Goal: Information Seeking & Learning: Learn about a topic

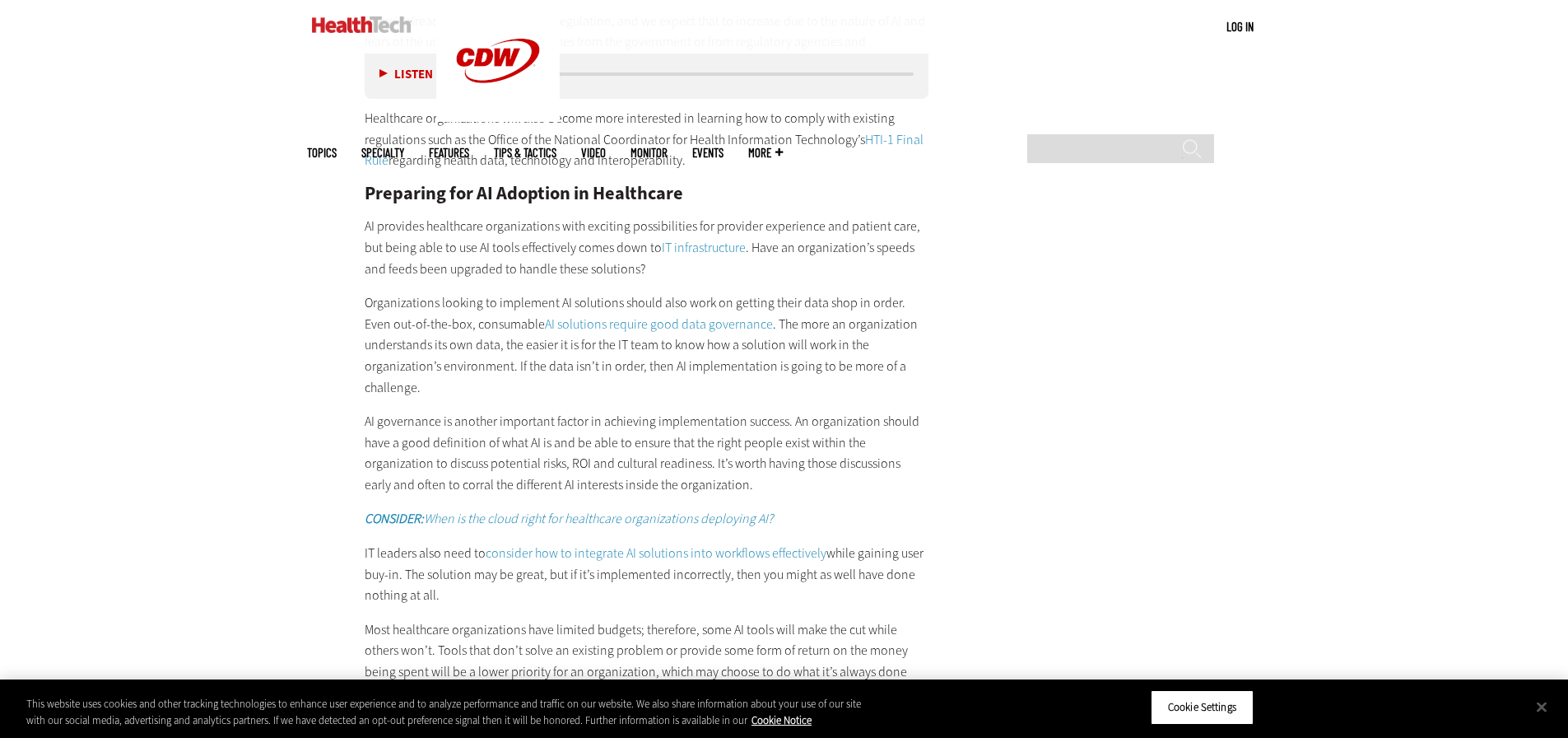
scroll to position [2719, 0]
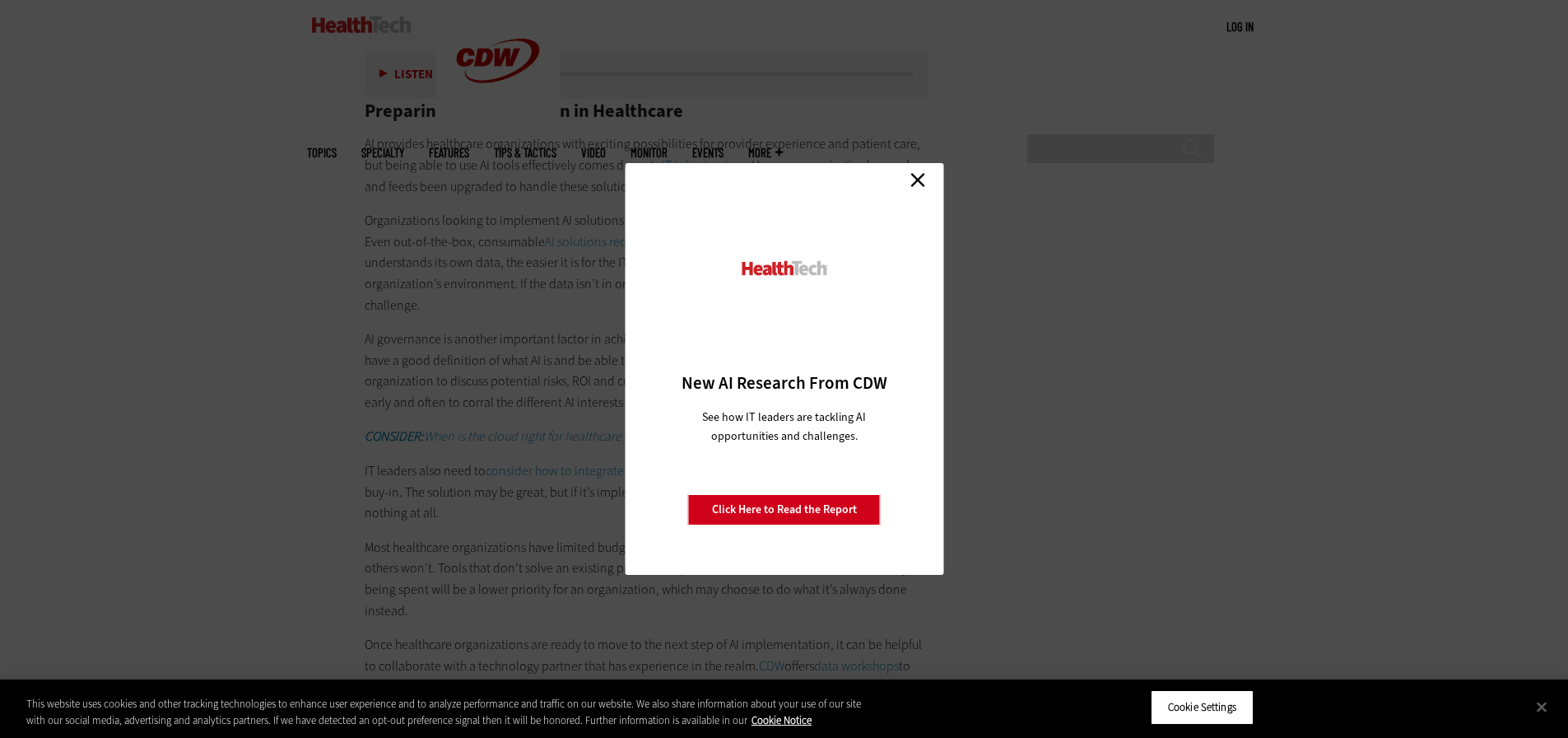
click at [923, 181] on link "Close" at bounding box center [918, 180] width 25 height 25
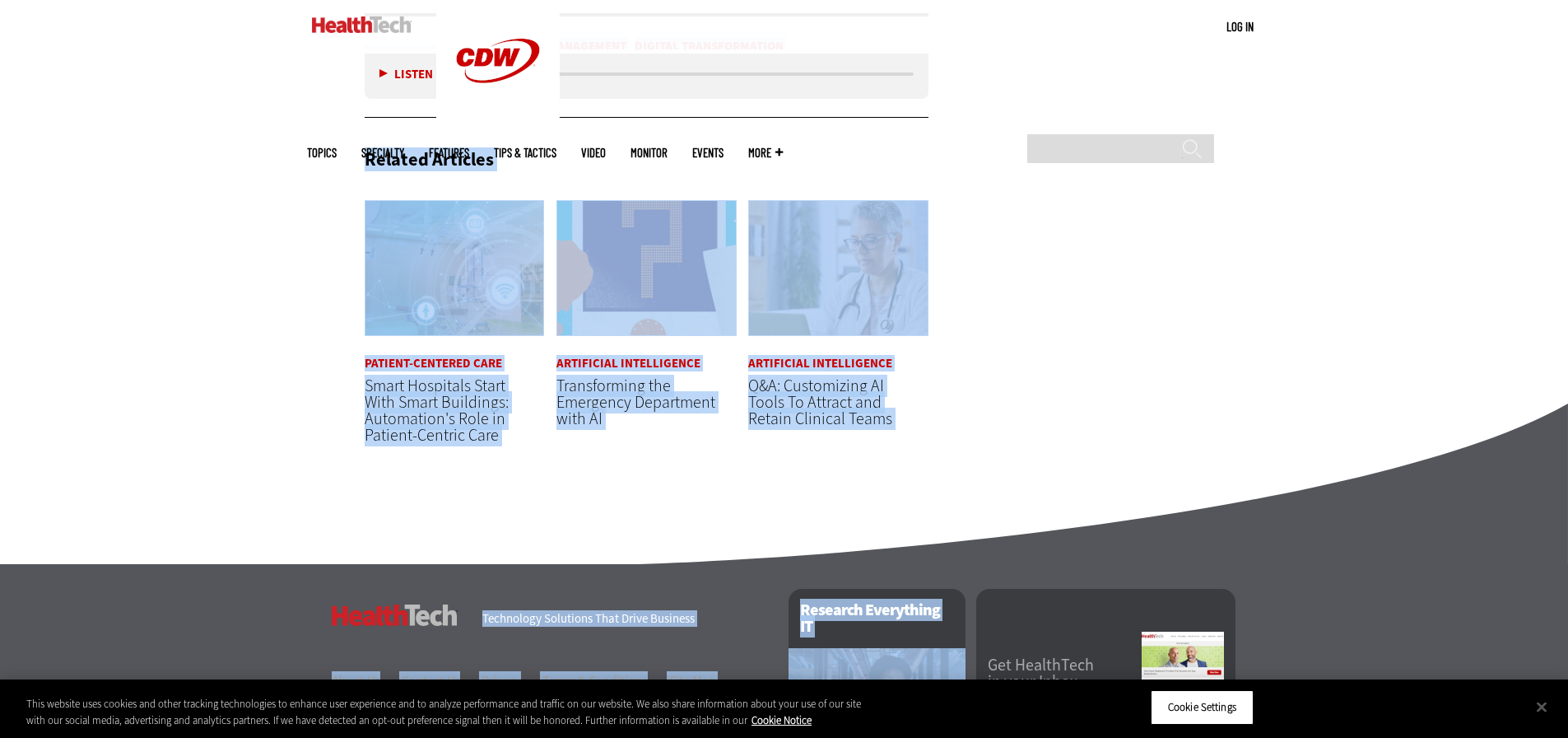
scroll to position [4158, 0]
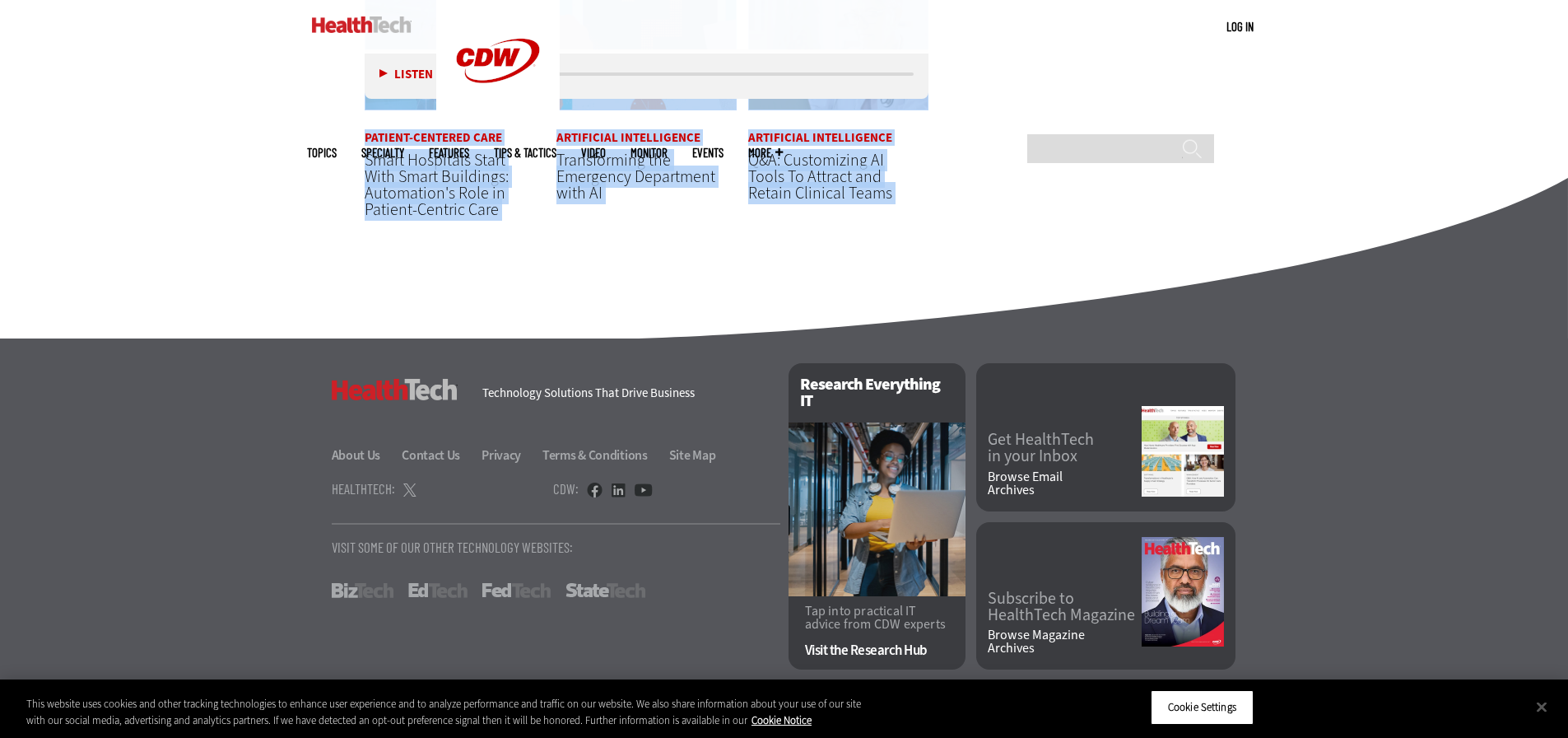
drag, startPoint x: 365, startPoint y: 119, endPoint x: 885, endPoint y: 294, distance: 548.7
copy div "It’s been more than two years since ChatGPT was first released, and during that…"
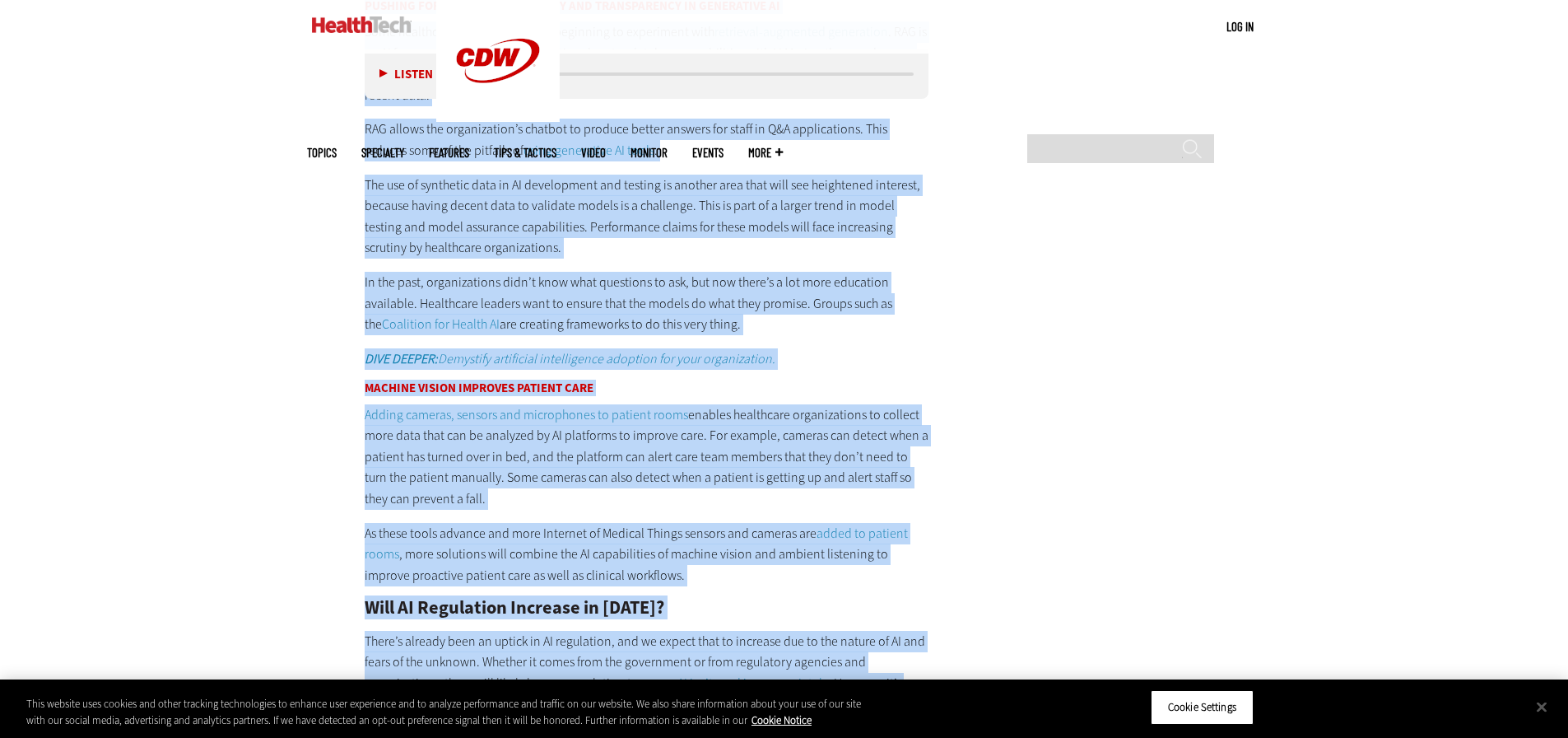
click at [1125, 403] on main "Home » Artificial Intelligence Close New AI Research From CDW See how IT leader…" at bounding box center [784, 529] width 955 height 3704
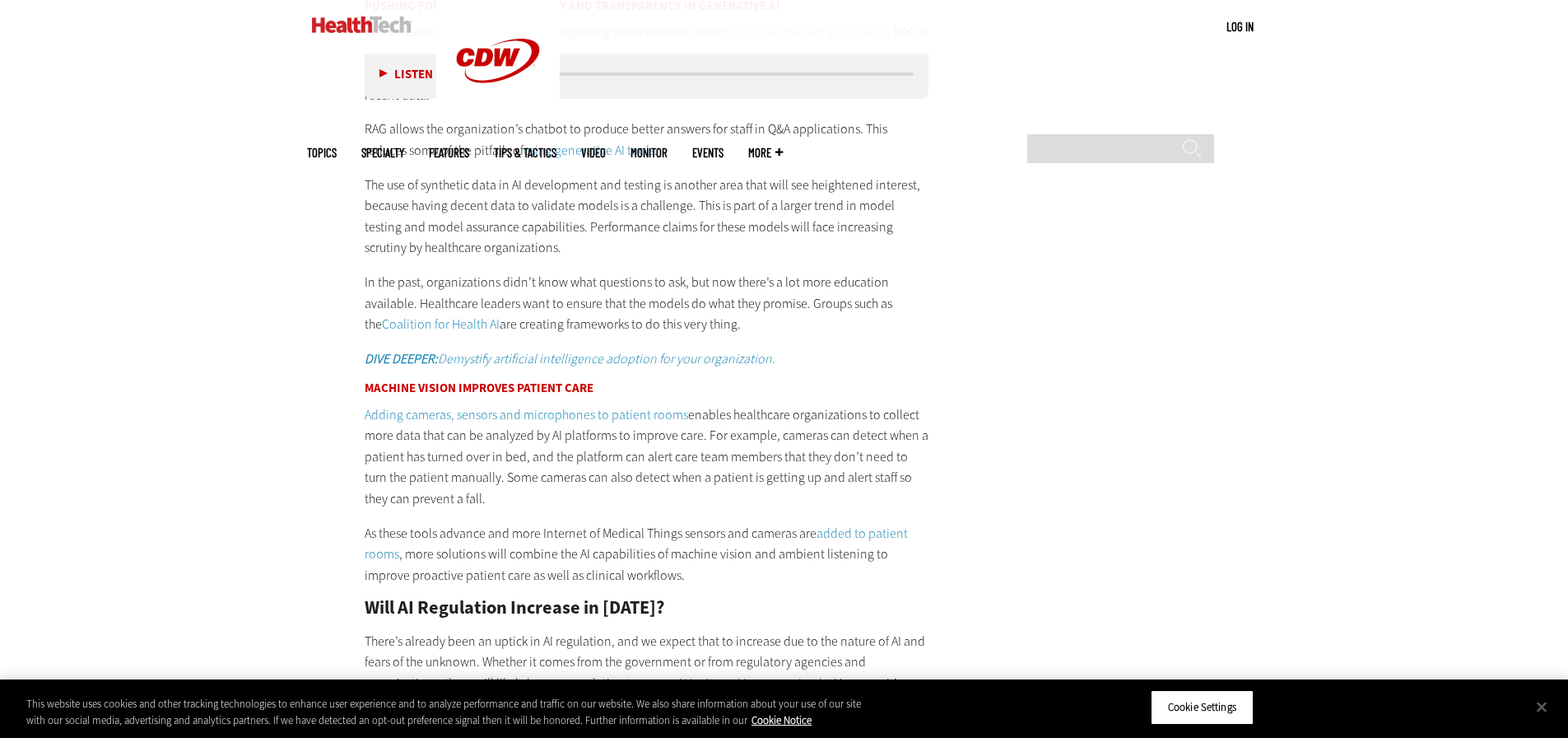
scroll to position [1357, 0]
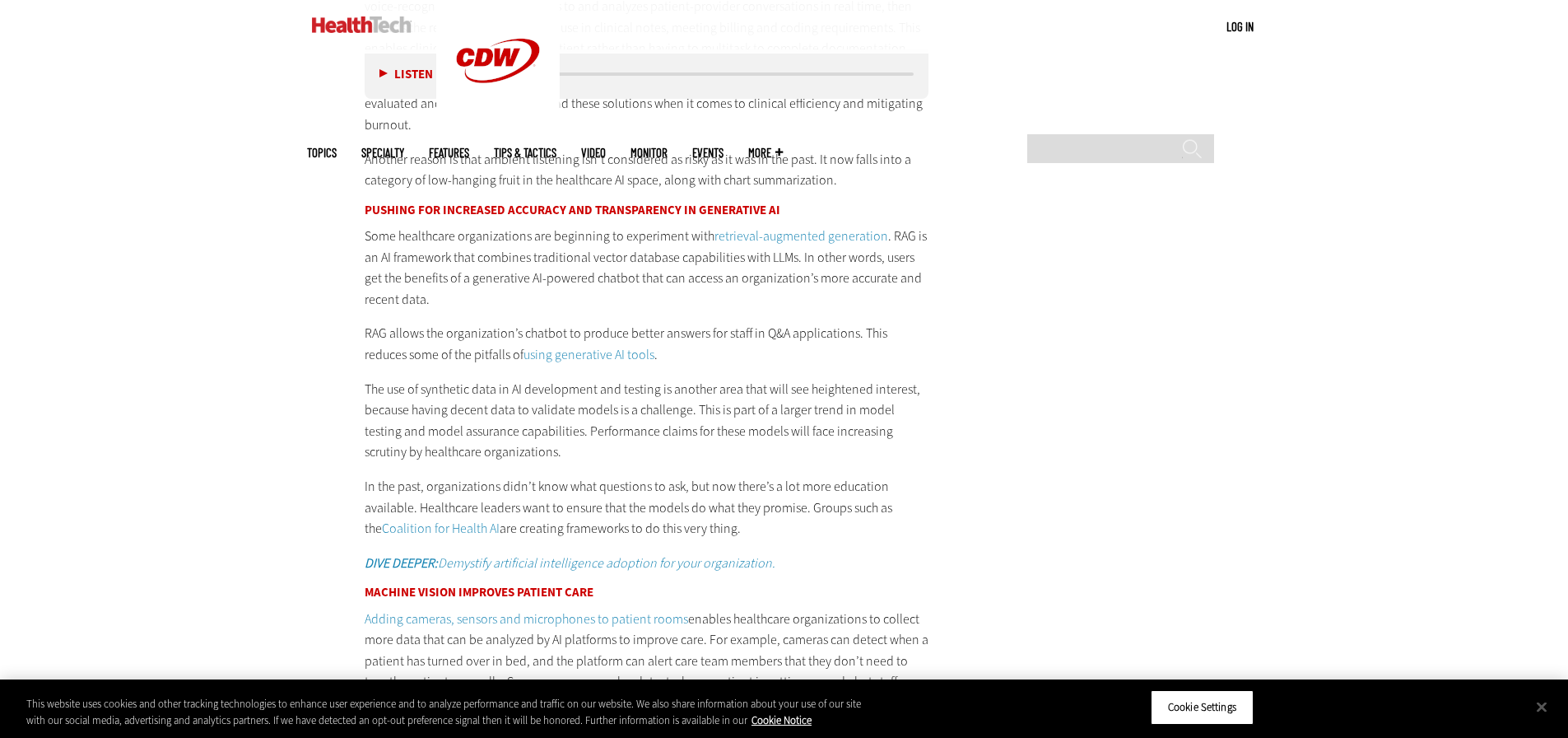
scroll to position [1852, 0]
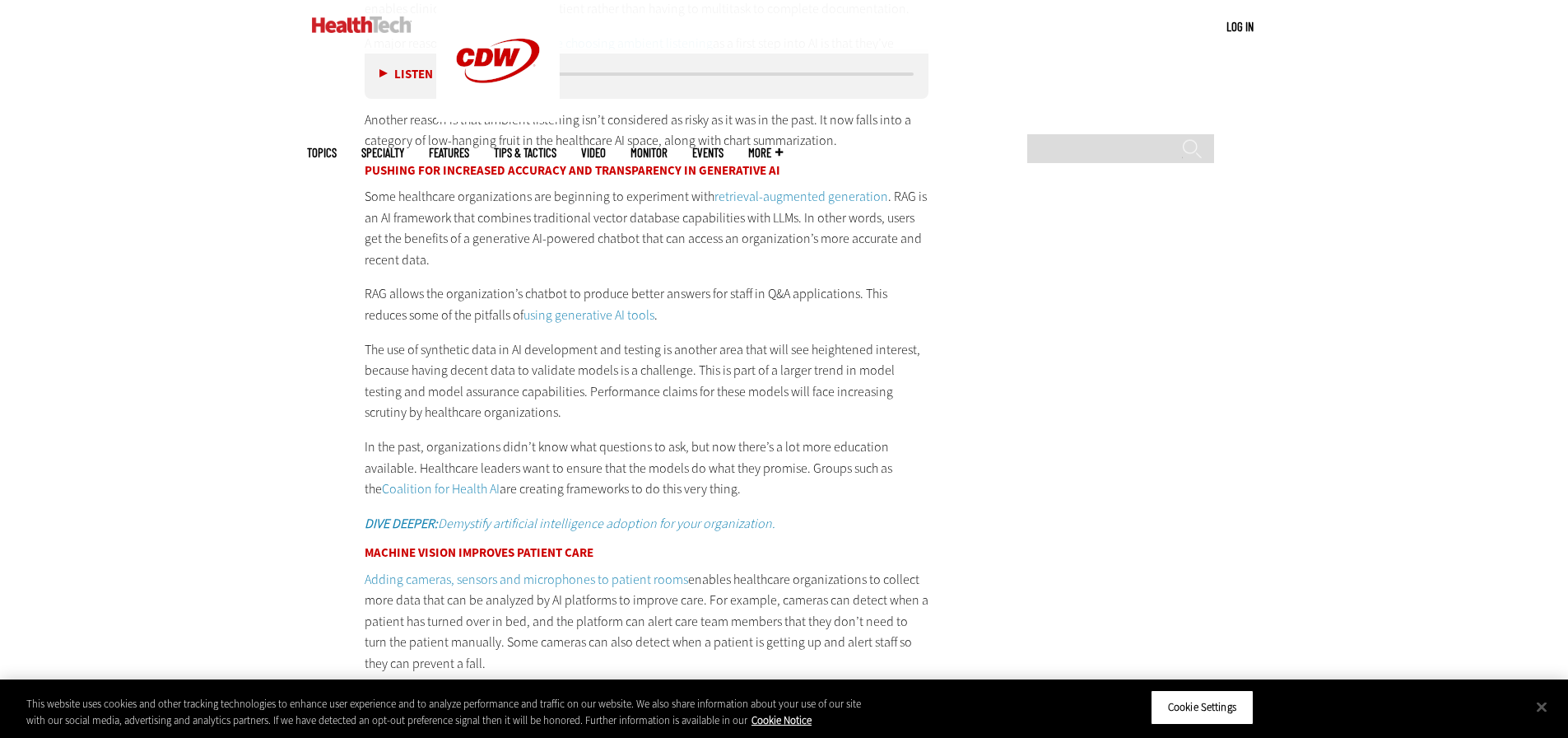
click at [828, 194] on link "retrieval-augmented generation" at bounding box center [802, 197] width 174 height 18
click at [530, 314] on link "using generative AI tools" at bounding box center [588, 315] width 131 height 18
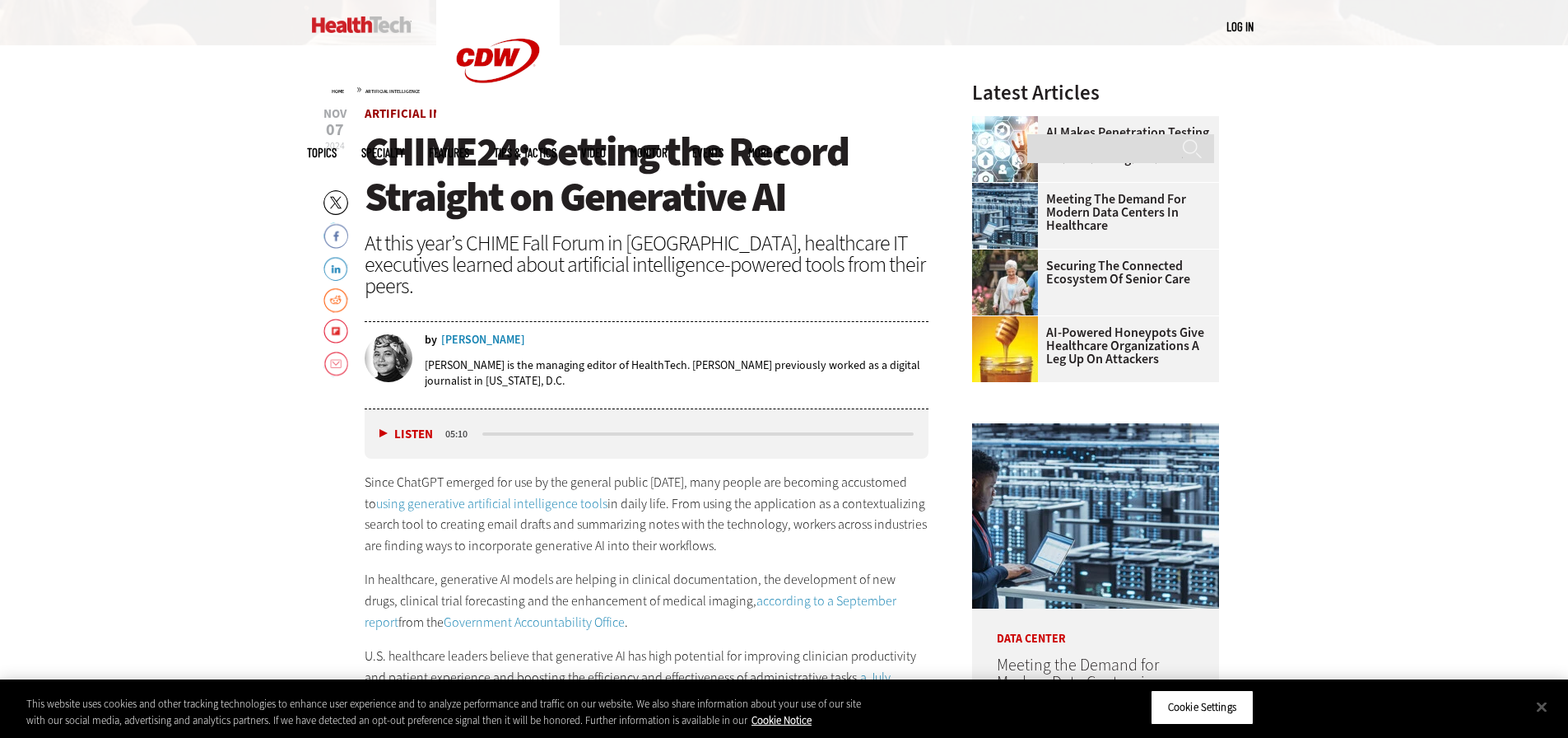
scroll to position [659, 0]
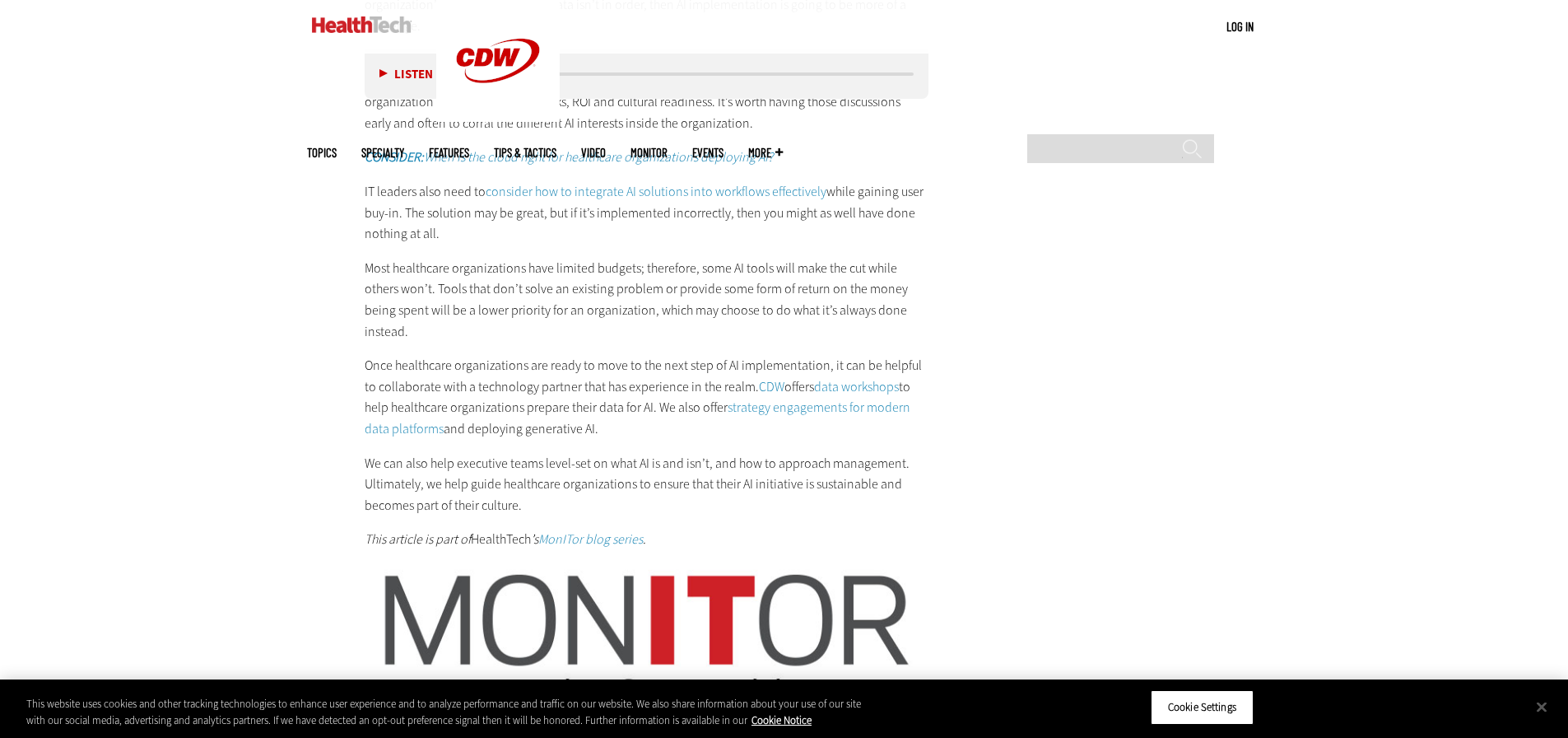
scroll to position [3005, 0]
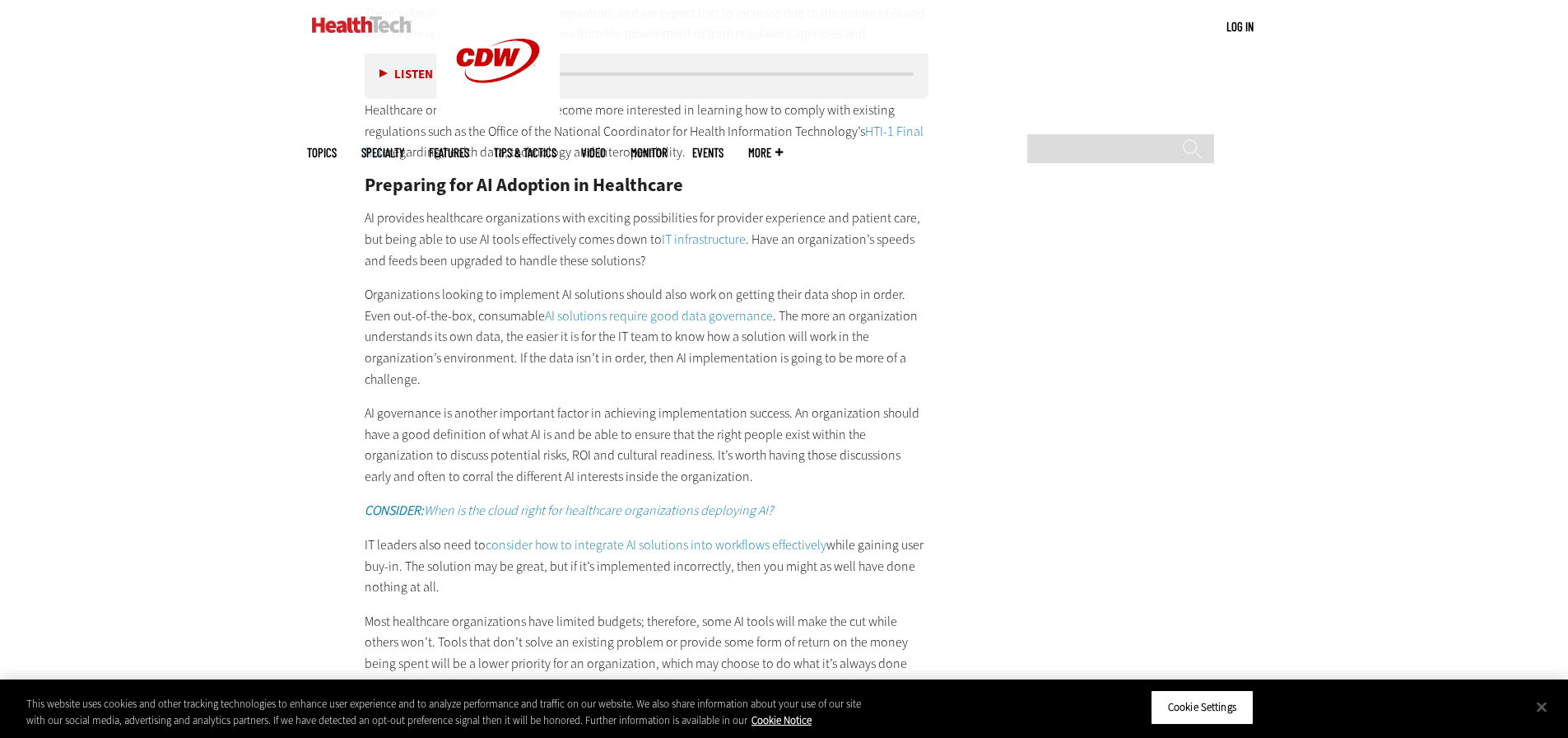
scroll to position [2593, 0]
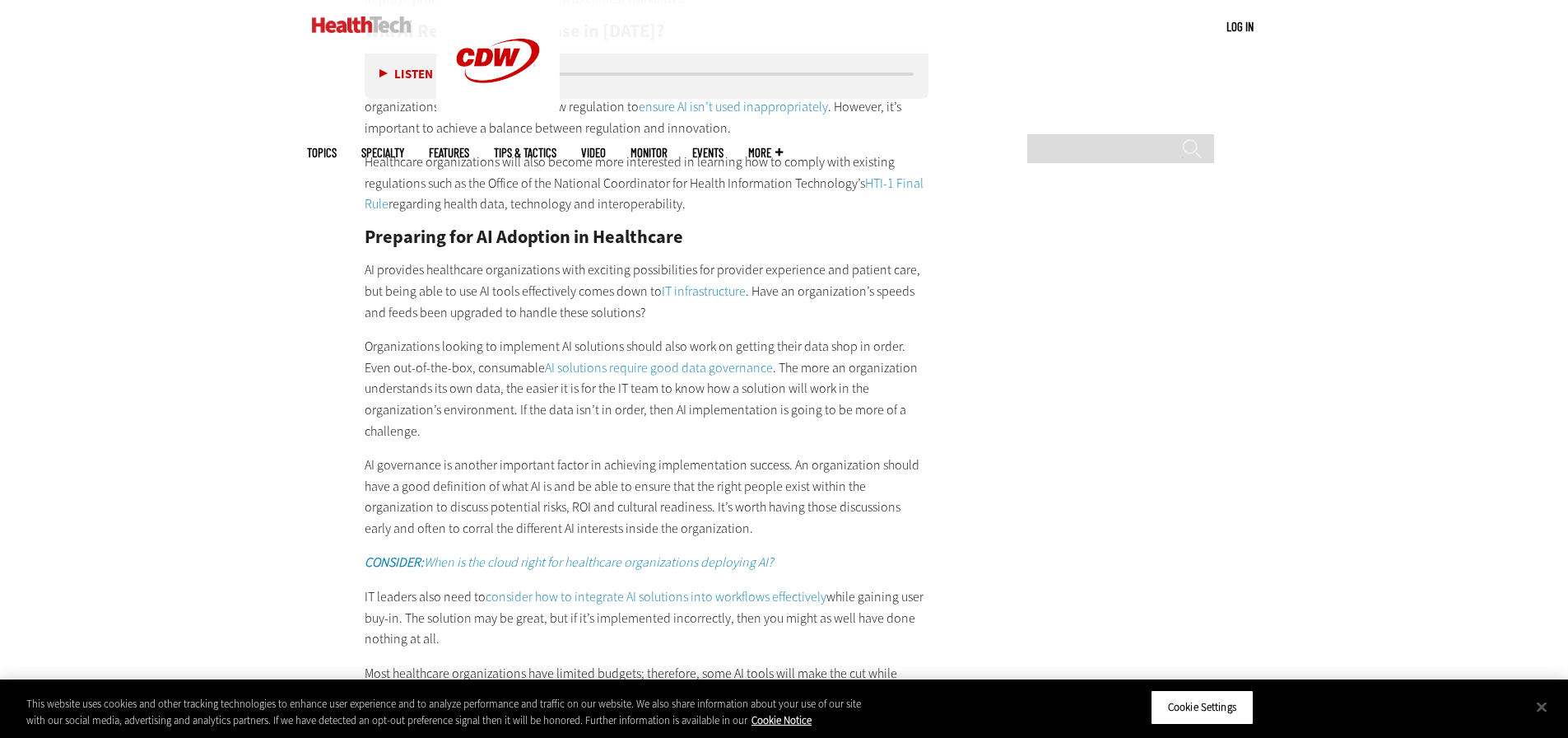
click at [663, 371] on link "AI solutions require good data governance" at bounding box center [659, 368] width 228 height 18
